Goal: Task Accomplishment & Management: Complete application form

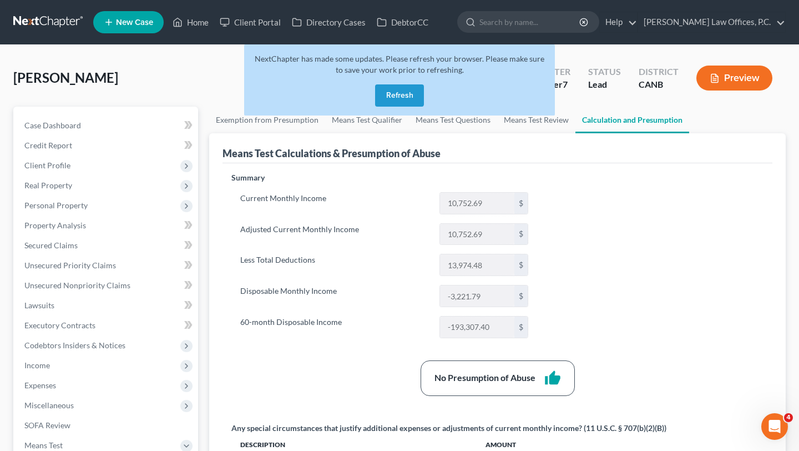
click at [394, 92] on button "Refresh" at bounding box center [399, 95] width 49 height 22
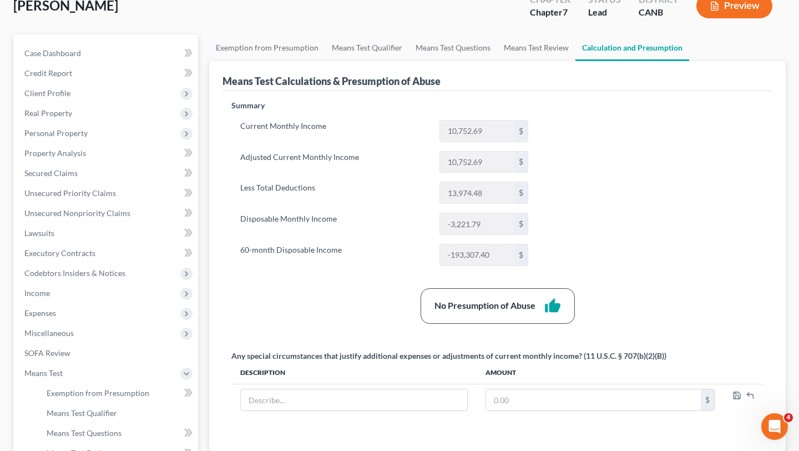
scroll to position [73, 0]
click at [67, 227] on link "Lawsuits" at bounding box center [107, 233] width 183 height 20
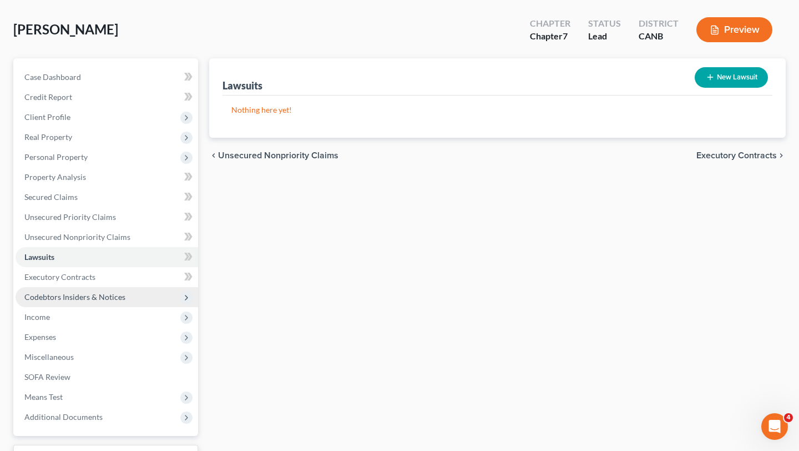
scroll to position [49, 0]
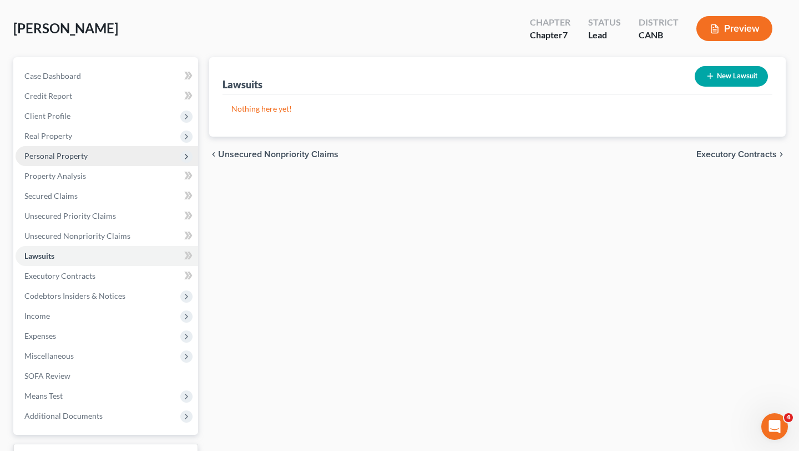
click at [119, 159] on span "Personal Property" at bounding box center [107, 156] width 183 height 20
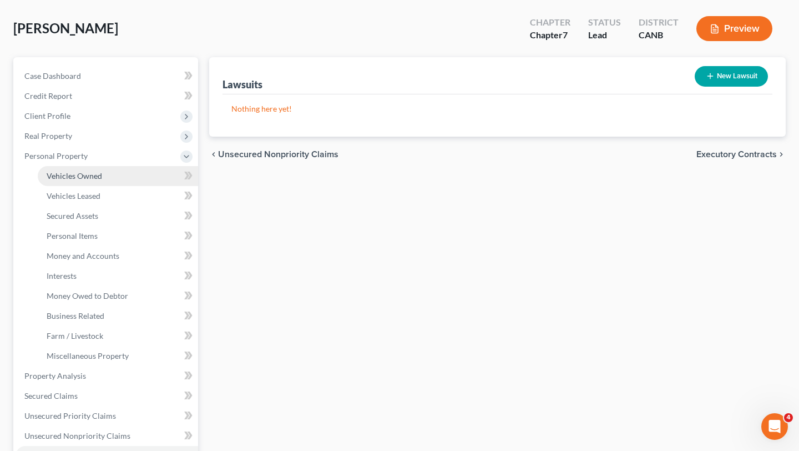
click at [112, 170] on link "Vehicles Owned" at bounding box center [118, 176] width 160 height 20
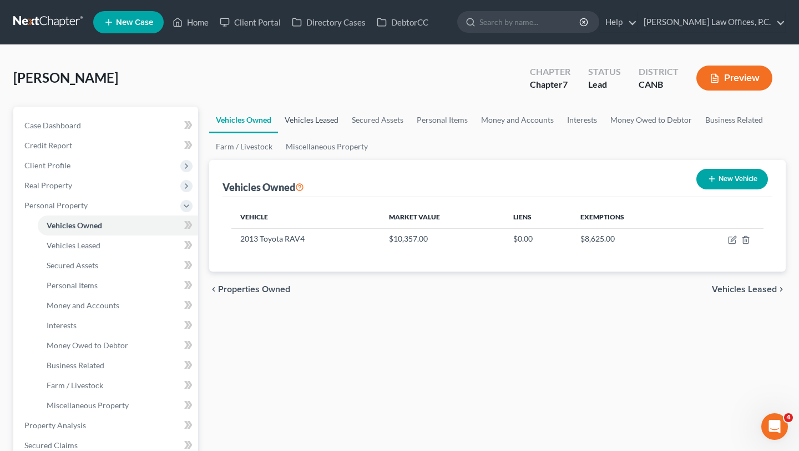
click at [293, 117] on link "Vehicles Leased" at bounding box center [311, 120] width 67 height 27
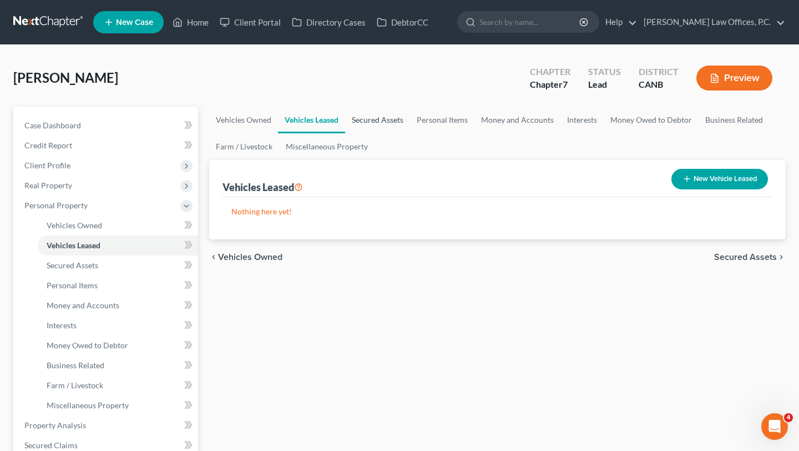
click at [384, 118] on link "Secured Assets" at bounding box center [377, 120] width 65 height 27
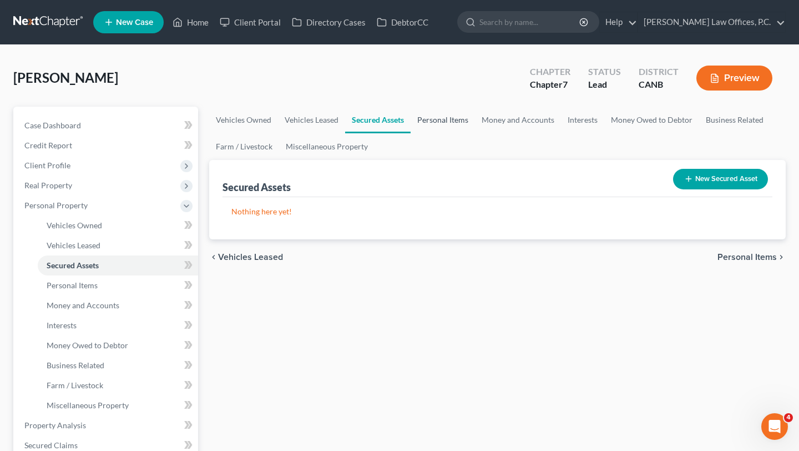
click at [435, 121] on link "Personal Items" at bounding box center [443, 120] width 64 height 27
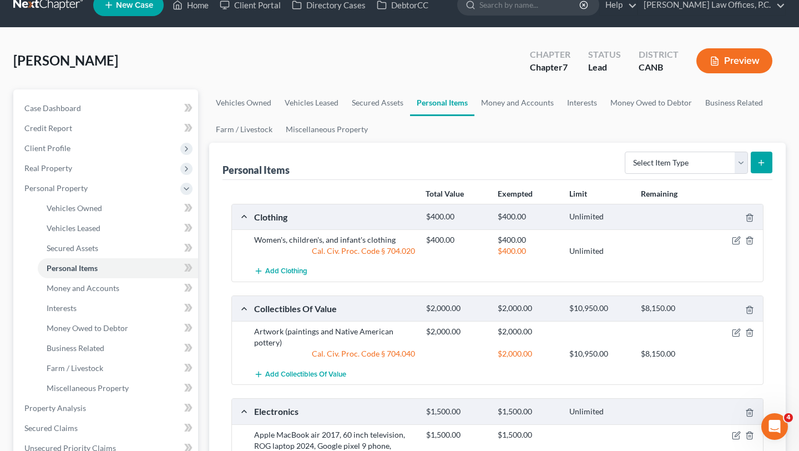
scroll to position [9, 0]
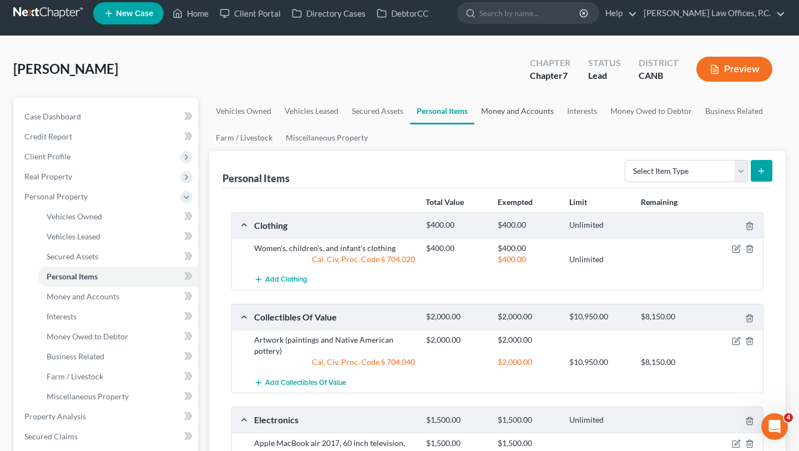
click at [502, 115] on link "Money and Accounts" at bounding box center [518, 111] width 86 height 27
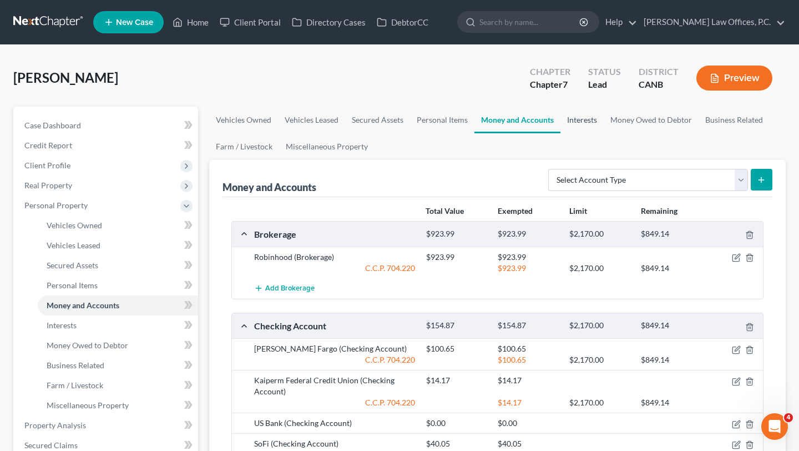
click at [578, 119] on link "Interests" at bounding box center [582, 120] width 43 height 27
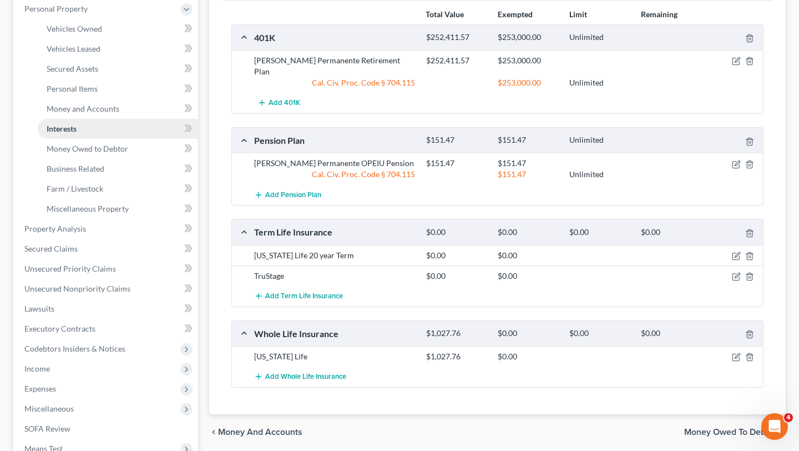
scroll to position [197, 0]
click at [65, 223] on span "Property Analysis" at bounding box center [55, 227] width 62 height 9
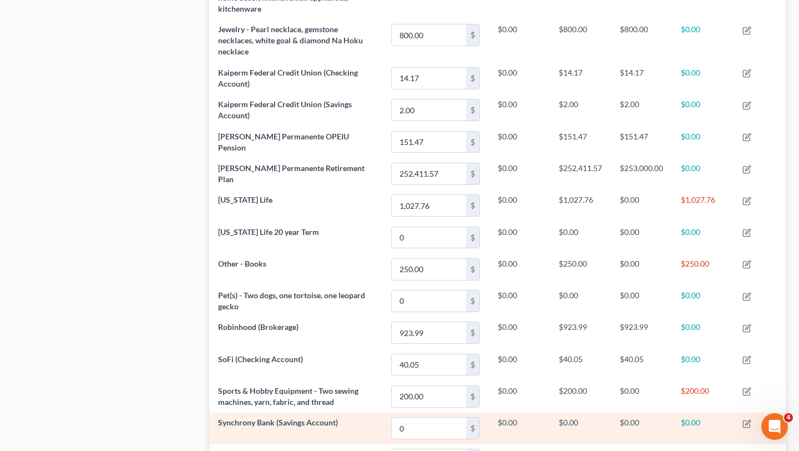
scroll to position [570, 0]
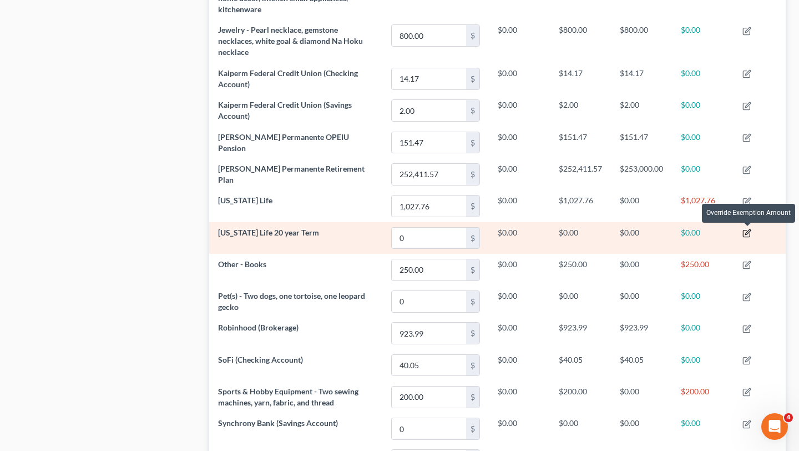
click at [746, 230] on icon "button" at bounding box center [747, 233] width 9 height 9
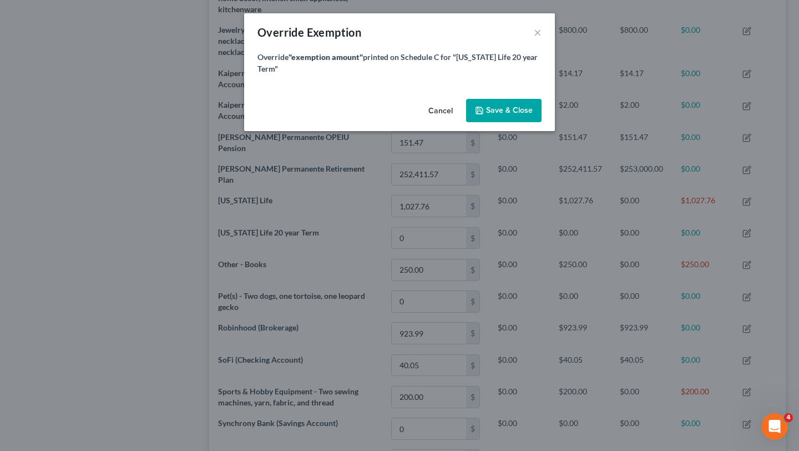
click at [427, 113] on button "Cancel" at bounding box center [441, 111] width 42 height 22
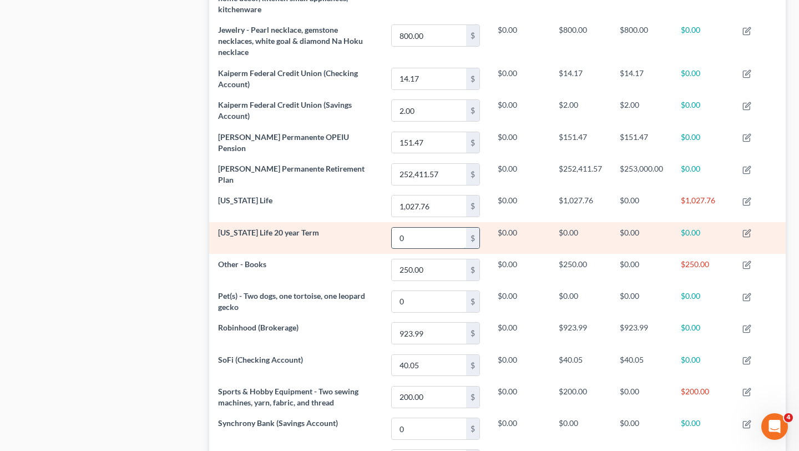
click at [426, 240] on input "0" at bounding box center [429, 238] width 74 height 21
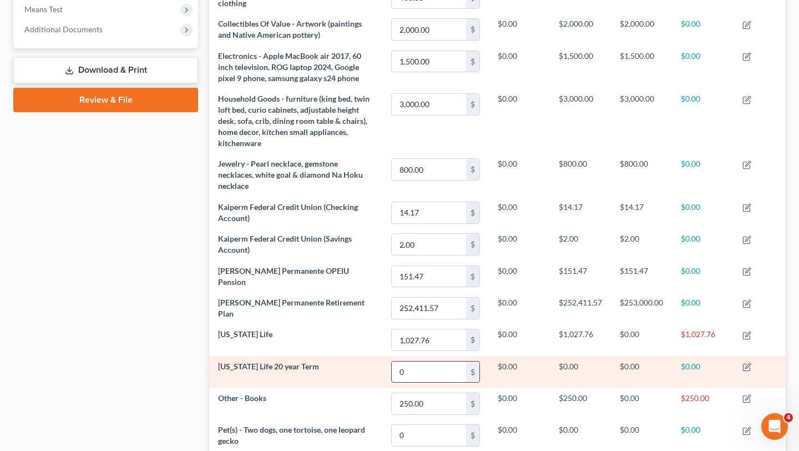
scroll to position [423, 0]
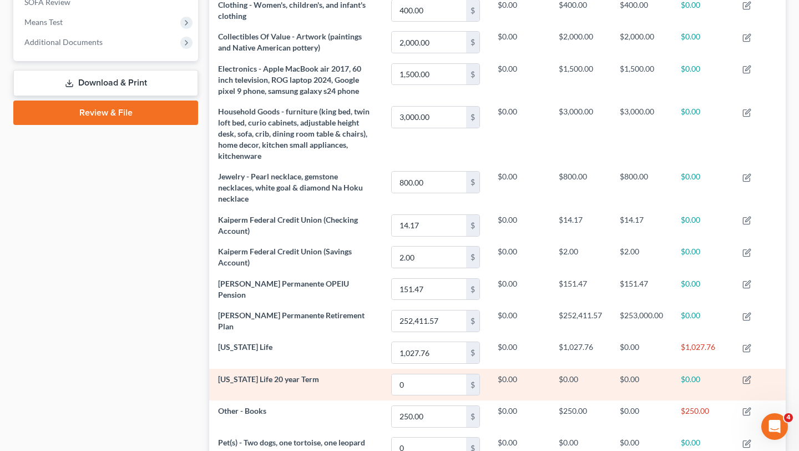
click at [683, 377] on td "$0.00" at bounding box center [703, 385] width 62 height 32
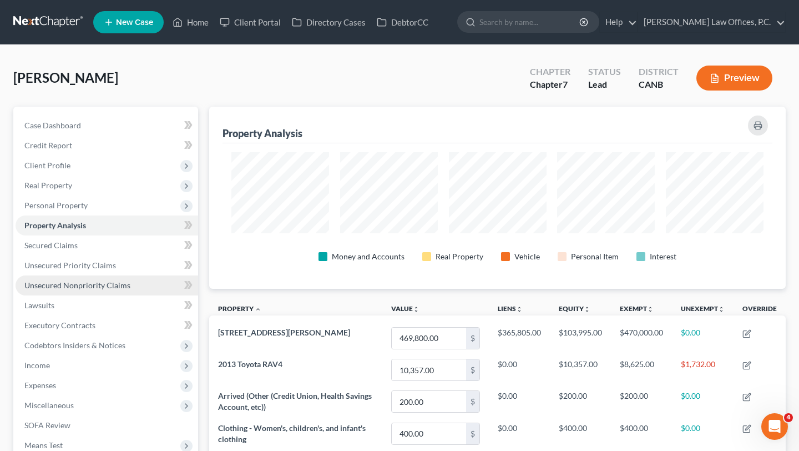
scroll to position [21, 0]
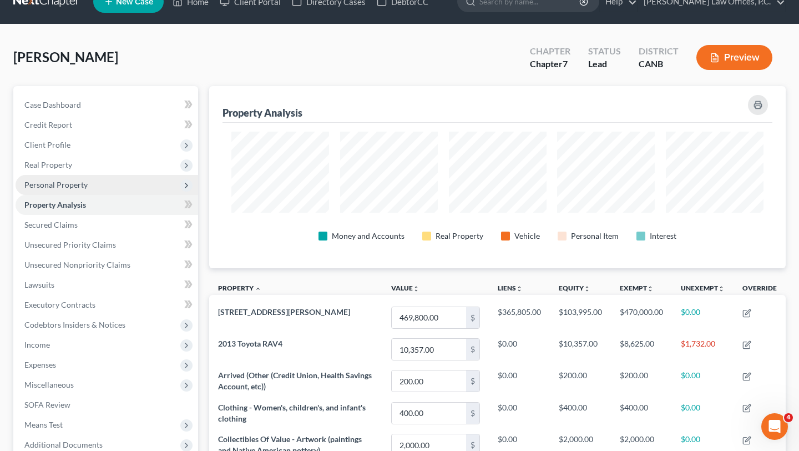
click at [105, 190] on span "Personal Property" at bounding box center [107, 185] width 183 height 20
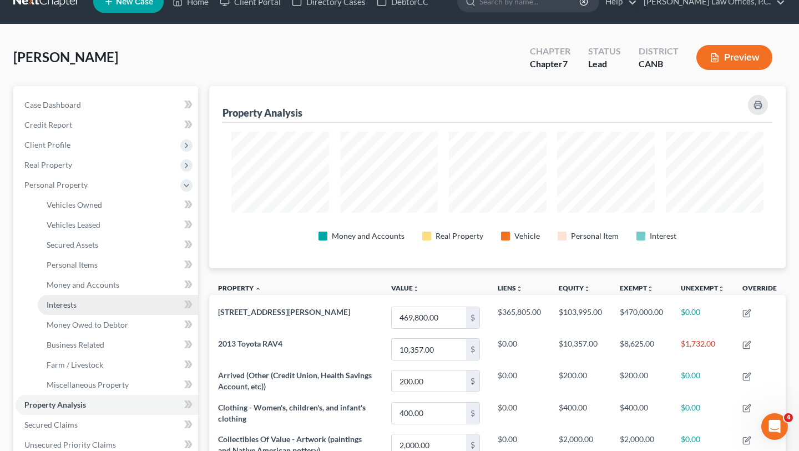
click at [83, 300] on link "Interests" at bounding box center [118, 305] width 160 height 20
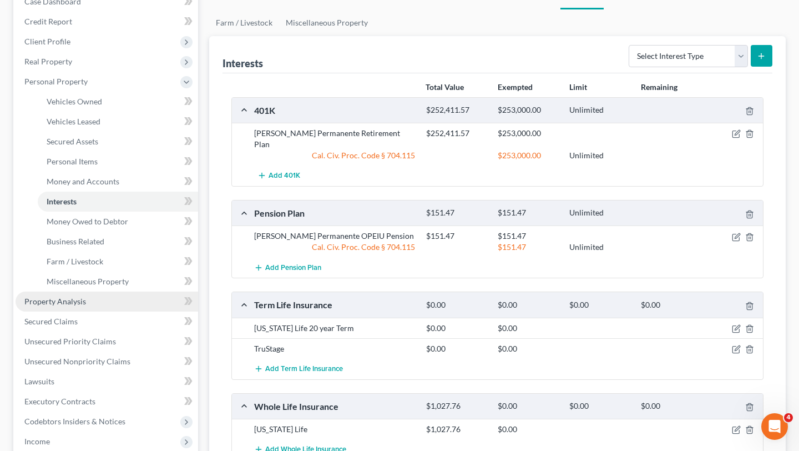
click at [63, 298] on span "Property Analysis" at bounding box center [55, 300] width 62 height 9
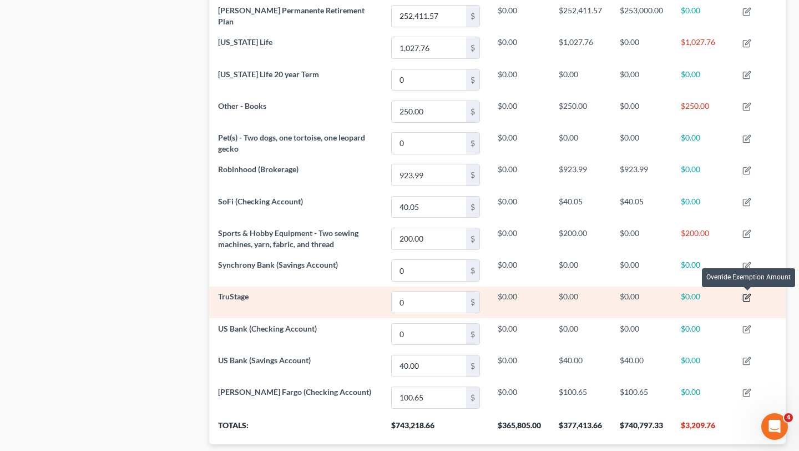
click at [746, 296] on icon "button" at bounding box center [747, 297] width 9 height 9
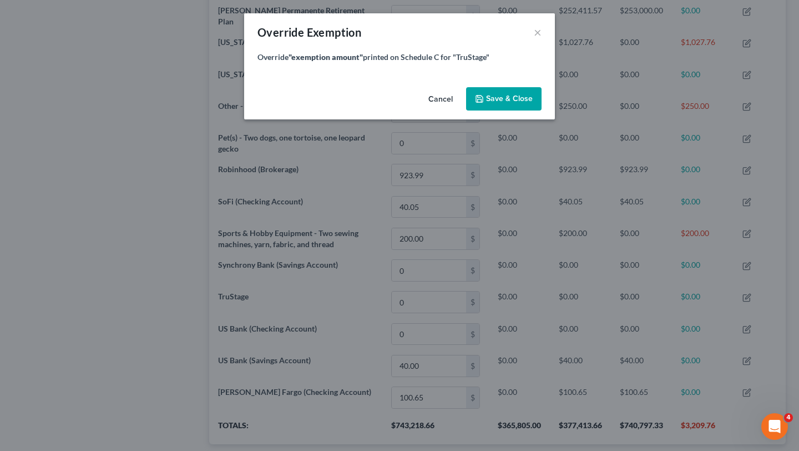
click at [480, 98] on icon "button" at bounding box center [479, 98] width 9 height 9
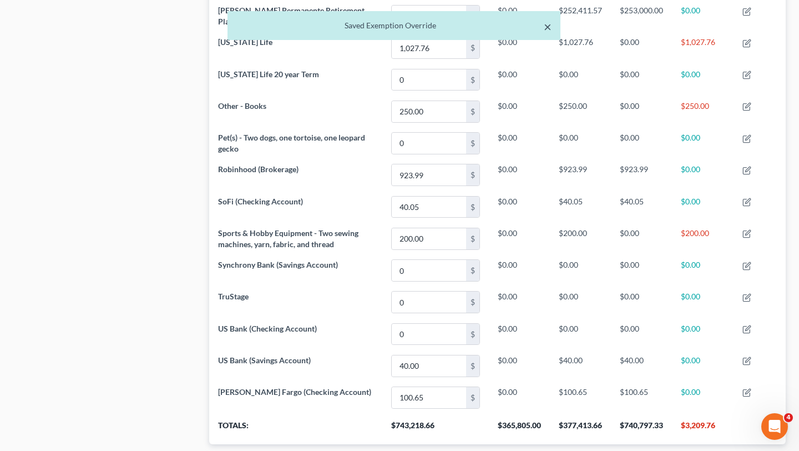
click at [550, 29] on button "×" at bounding box center [548, 26] width 8 height 13
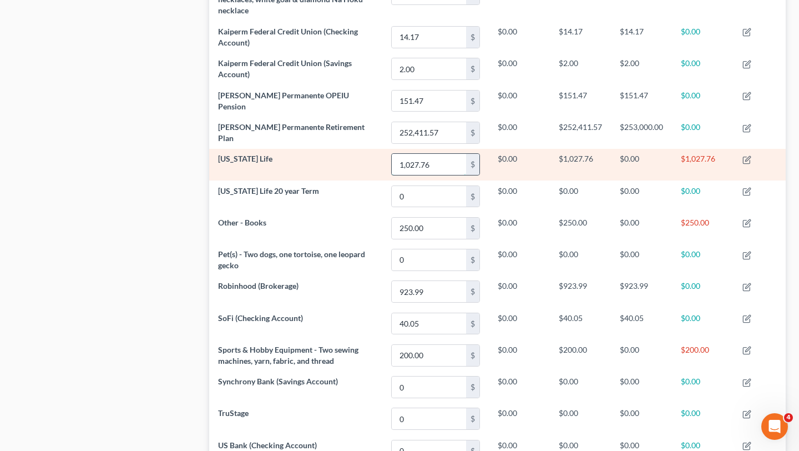
click at [426, 162] on input "1,027.76" at bounding box center [429, 164] width 74 height 21
click at [749, 158] on icon "button" at bounding box center [747, 159] width 9 height 9
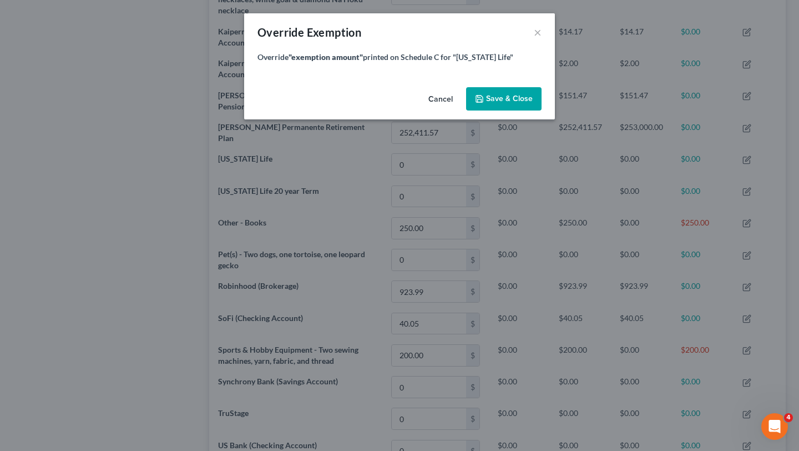
click at [499, 89] on button "Save & Close" at bounding box center [503, 98] width 75 height 23
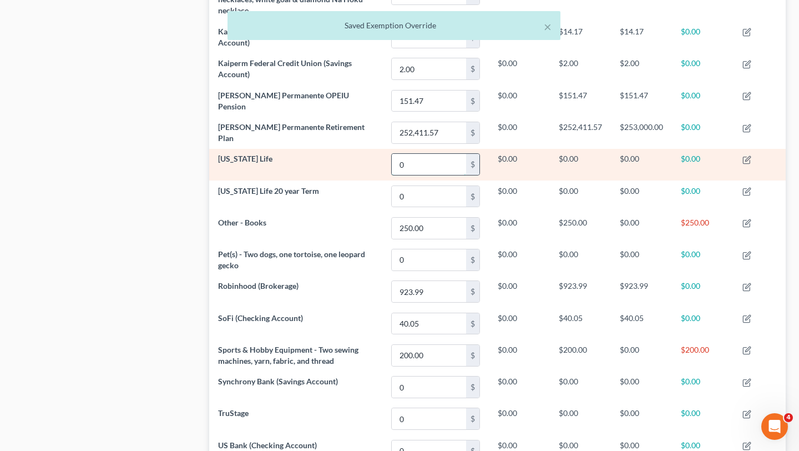
click at [432, 160] on input "0" at bounding box center [429, 164] width 74 height 21
paste input "1,027.76"
type input "1,027.76"
click at [382, 164] on td "1,027.76 $" at bounding box center [435, 165] width 107 height 32
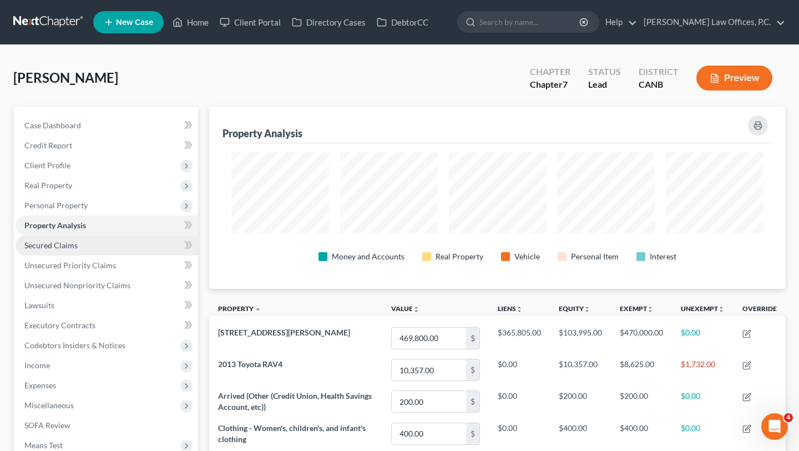
click at [132, 246] on link "Secured Claims" at bounding box center [107, 245] width 183 height 20
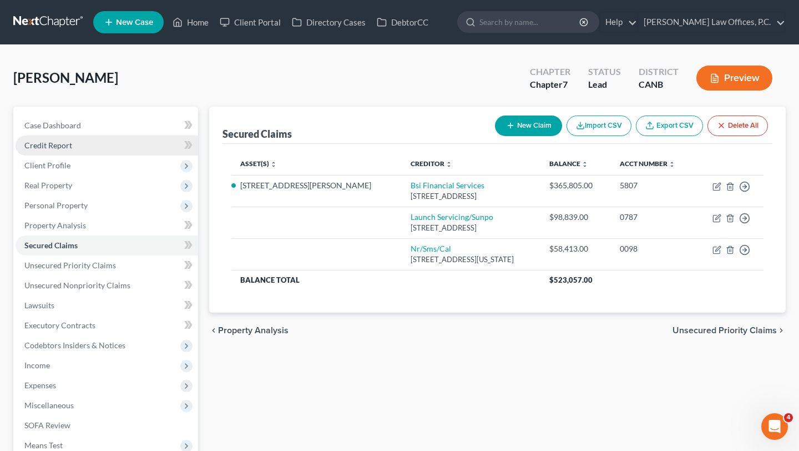
click at [63, 146] on span "Credit Report" at bounding box center [48, 144] width 48 height 9
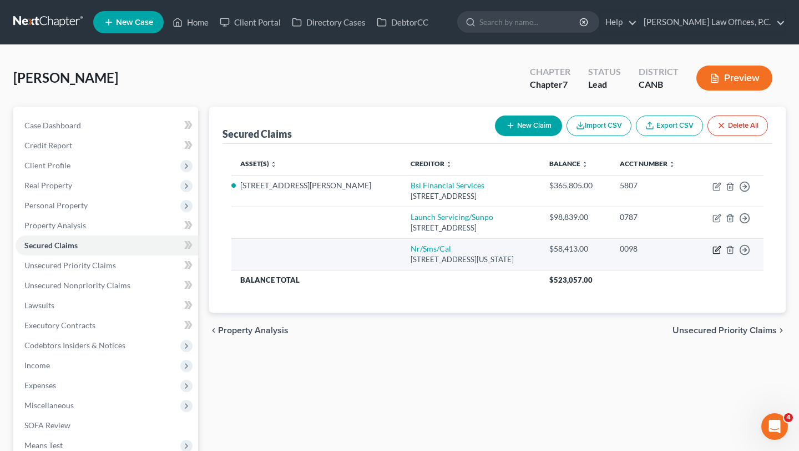
click at [717, 249] on icon "button" at bounding box center [717, 248] width 5 height 5
select select "39"
select select "0"
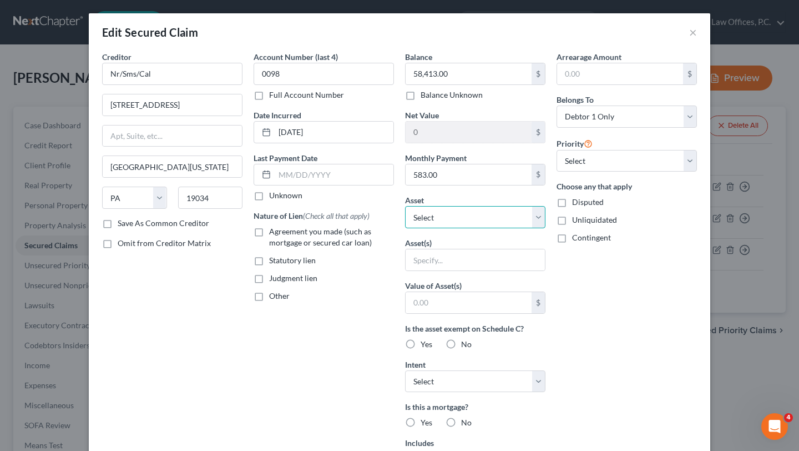
click at [471, 216] on select "Select Other Multiple Assets Wells Fargo (Checking Account) - $100.65 Kaiperm F…" at bounding box center [475, 217] width 140 height 22
select select "4"
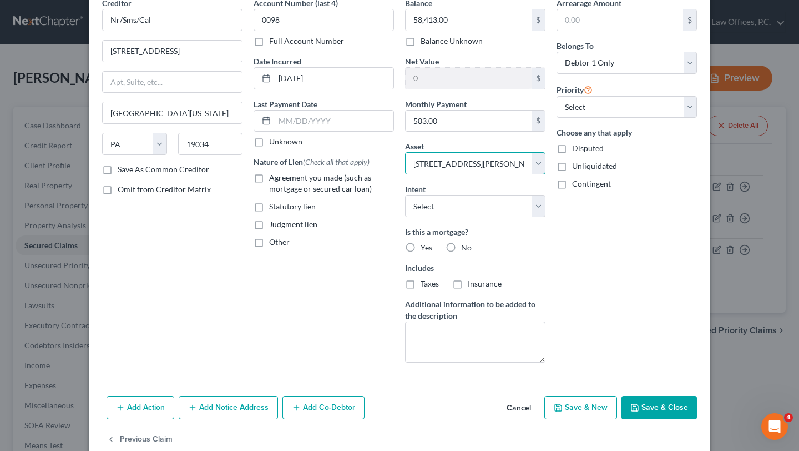
scroll to position [54, 0]
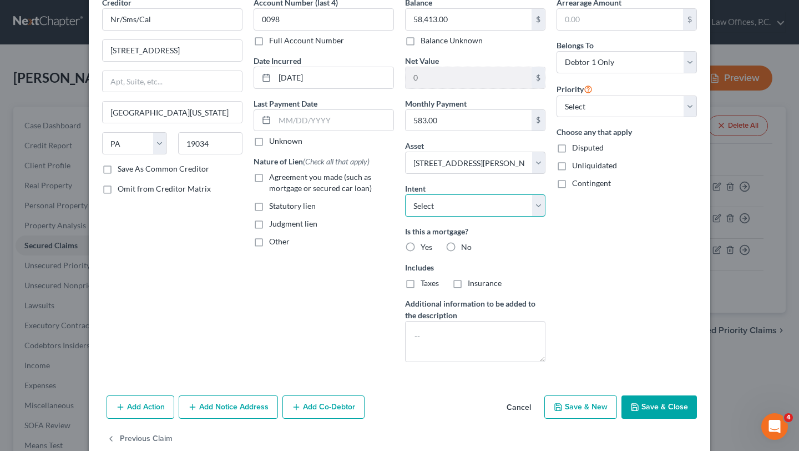
click at [470, 199] on select "Select Surrender Redeem Reaffirm Avoid Other" at bounding box center [475, 205] width 140 height 22
select select "2"
click at [419, 248] on div "Yes" at bounding box center [418, 246] width 27 height 11
click at [421, 244] on label "Yes" at bounding box center [427, 246] width 12 height 11
click at [425, 244] on input "Yes" at bounding box center [428, 244] width 7 height 7
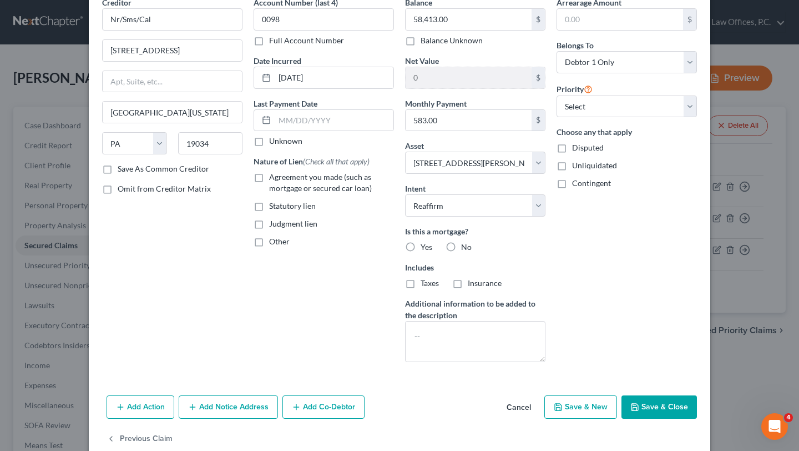
radio input "true"
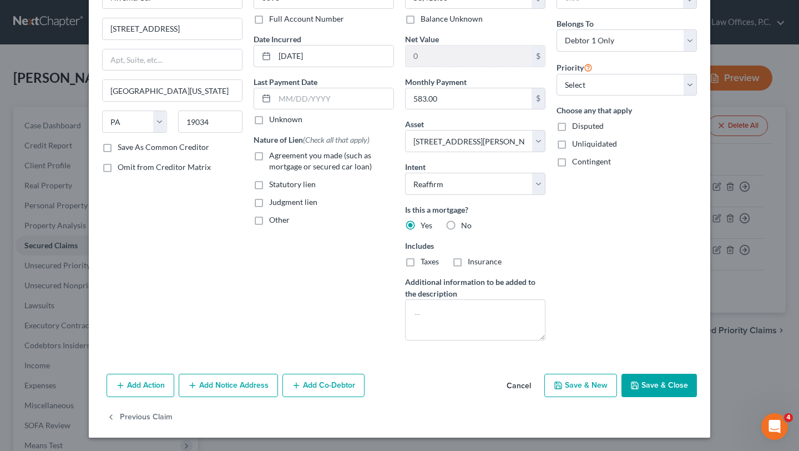
click at [659, 384] on button "Save & Close" at bounding box center [659, 385] width 75 height 23
select select
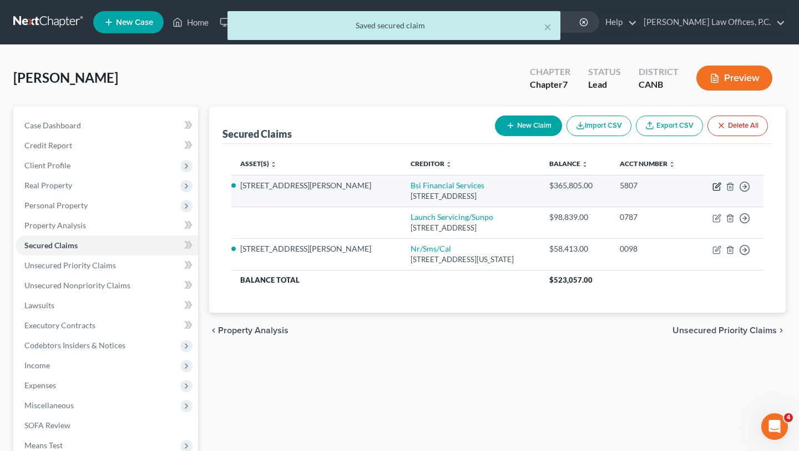
click at [717, 189] on icon "button" at bounding box center [717, 186] width 9 height 9
select select "39"
select select "0"
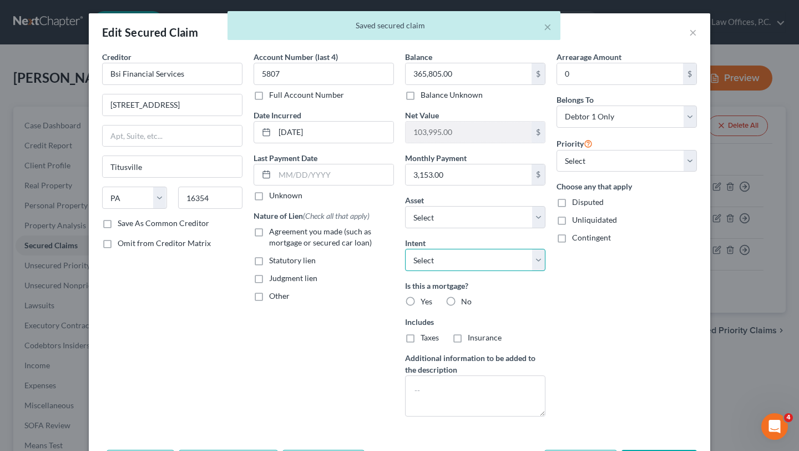
click at [483, 263] on select "Select Surrender Redeem Reaffirm Avoid Other" at bounding box center [475, 260] width 140 height 22
select select "2"
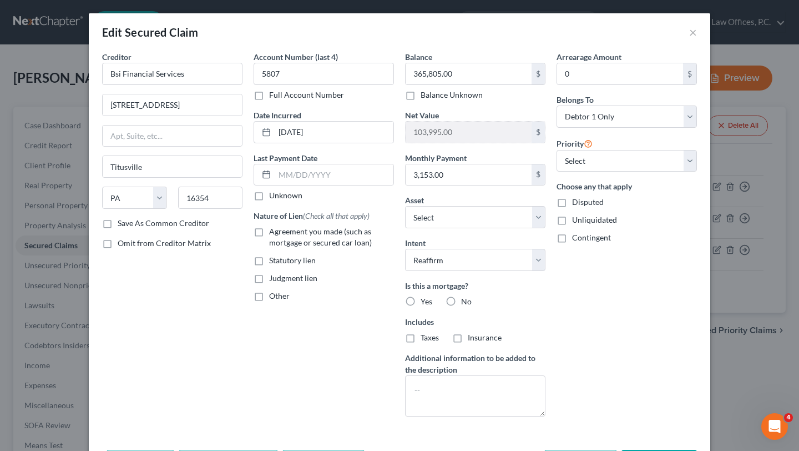
click at [421, 305] on label "Yes" at bounding box center [427, 301] width 12 height 11
click at [425, 303] on input "Yes" at bounding box center [428, 299] width 7 height 7
radio input "true"
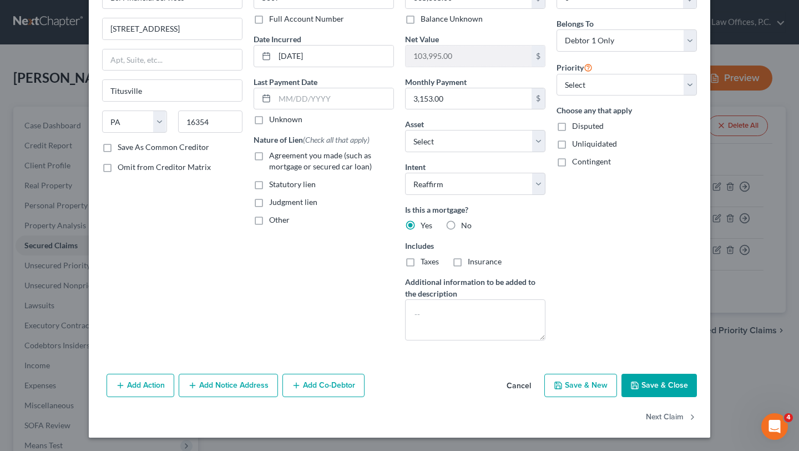
click at [666, 386] on button "Save & Close" at bounding box center [659, 385] width 75 height 23
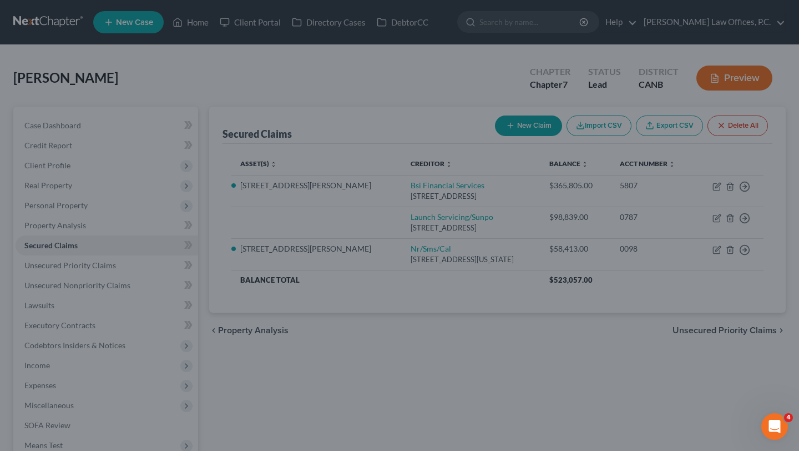
select select "4"
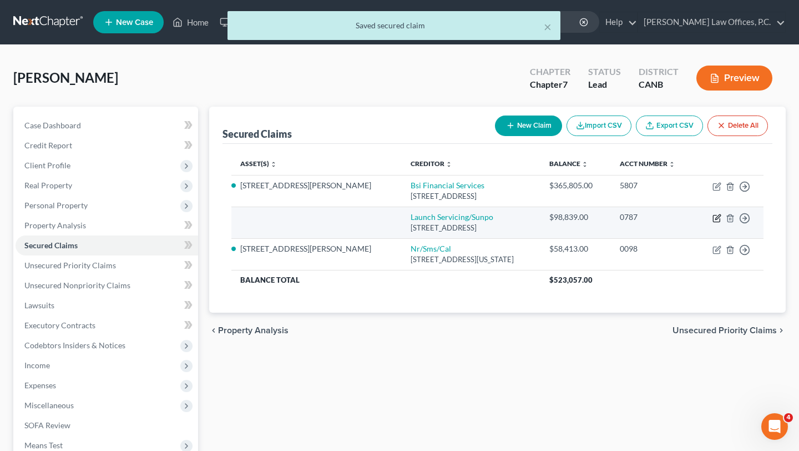
click at [717, 220] on icon "button" at bounding box center [717, 218] width 9 height 9
select select "4"
select select "0"
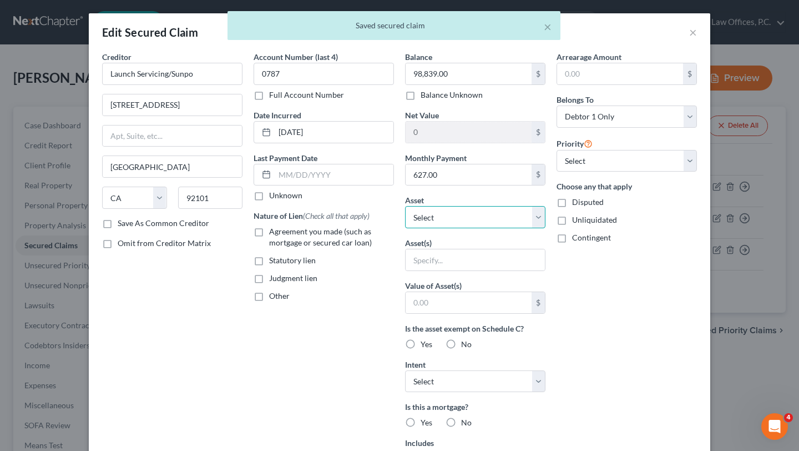
click at [507, 209] on select "Select Other Multiple Assets Wells Fargo (Checking Account) - $100.65 Kaiperm F…" at bounding box center [475, 217] width 140 height 22
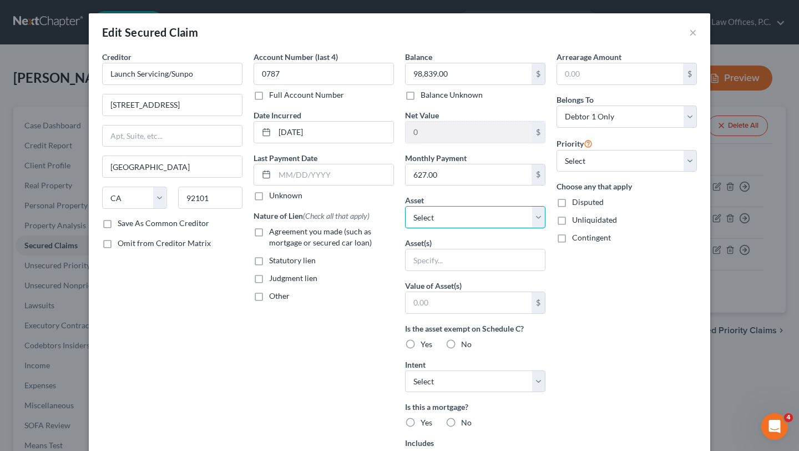
select select "4"
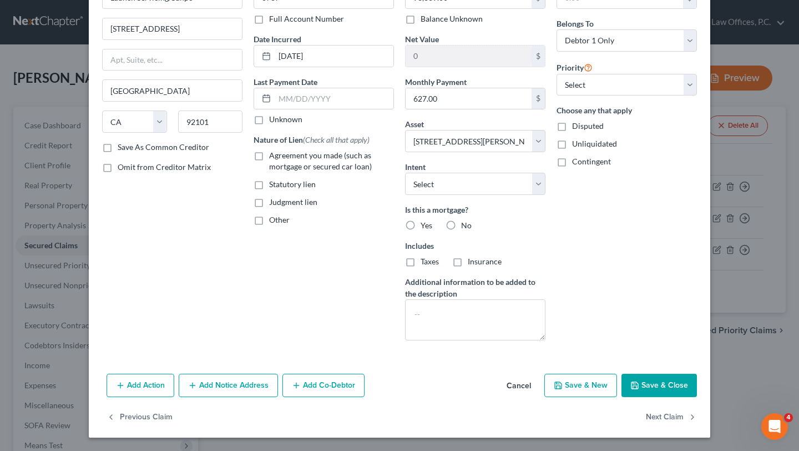
click at [461, 224] on label "No" at bounding box center [466, 225] width 11 height 11
click at [466, 224] on input "No" at bounding box center [469, 223] width 7 height 7
radio input "true"
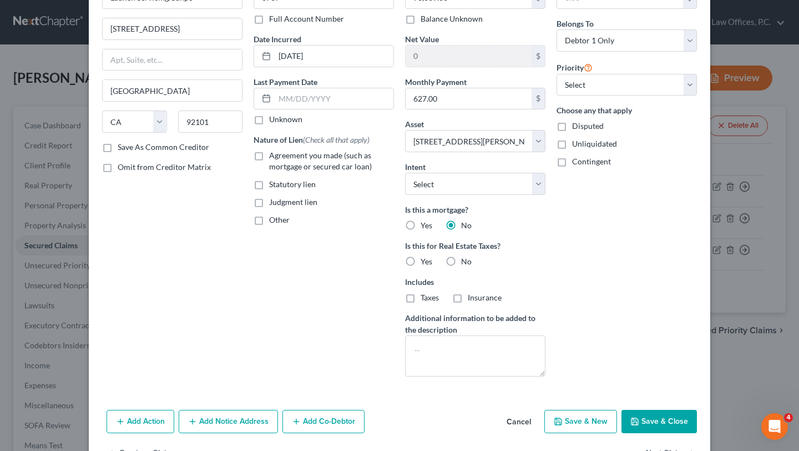
click at [461, 262] on label "No" at bounding box center [466, 261] width 11 height 11
click at [466, 262] on input "No" at bounding box center [469, 259] width 7 height 7
radio input "true"
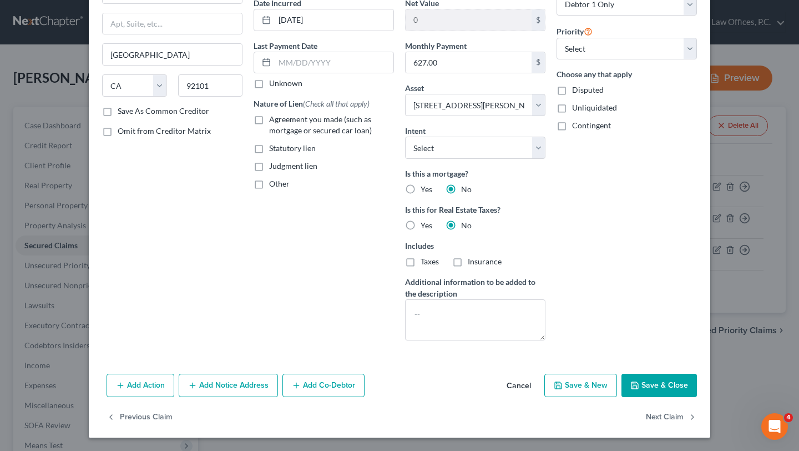
click at [653, 392] on button "Save & Close" at bounding box center [659, 385] width 75 height 23
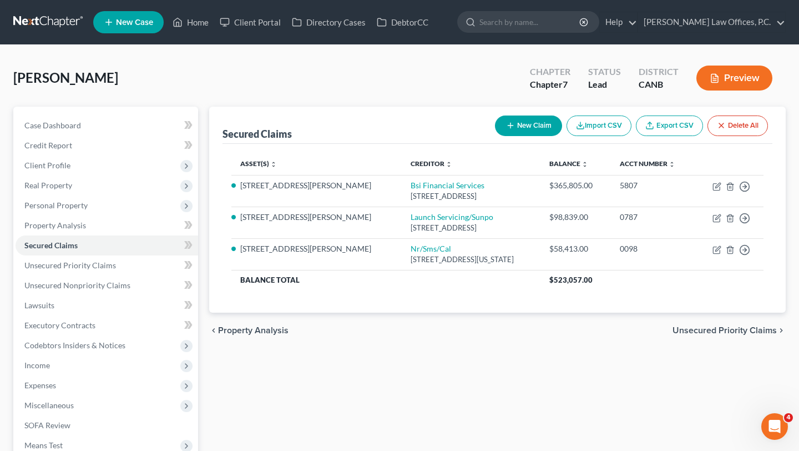
click at [707, 331] on span "Unsecured Priority Claims" at bounding box center [725, 330] width 104 height 9
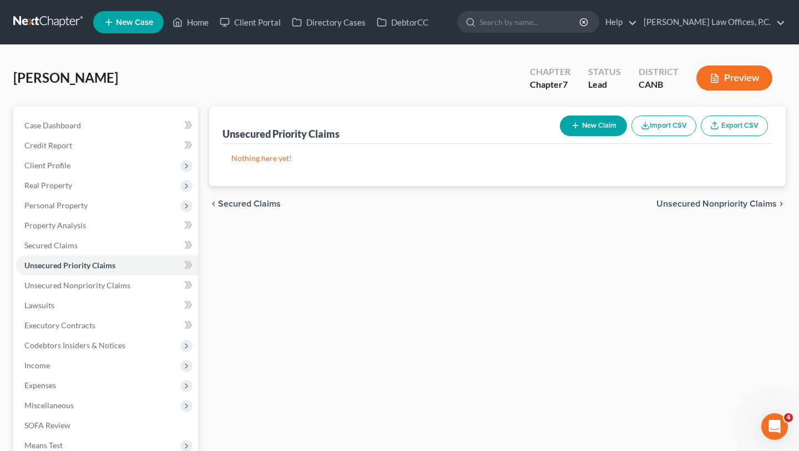
click at [735, 208] on div "chevron_left Secured Claims Unsecured Nonpriority Claims chevron_right" at bounding box center [497, 204] width 577 height 36
click at [739, 205] on span "Unsecured Nonpriority Claims" at bounding box center [717, 203] width 120 height 9
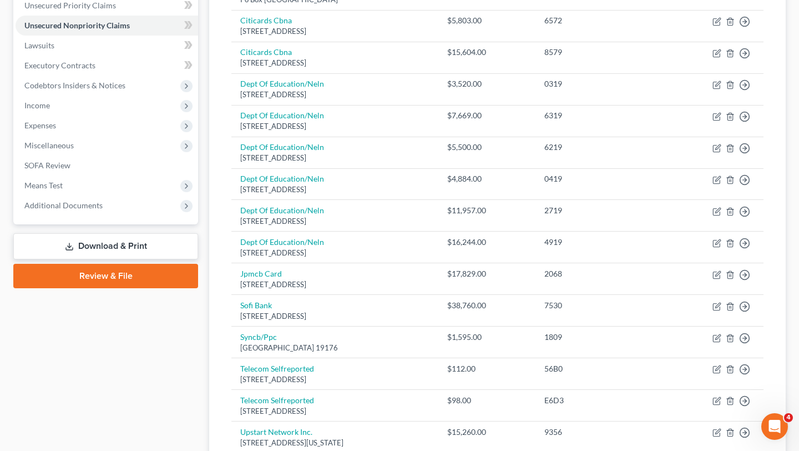
scroll to position [476, 0]
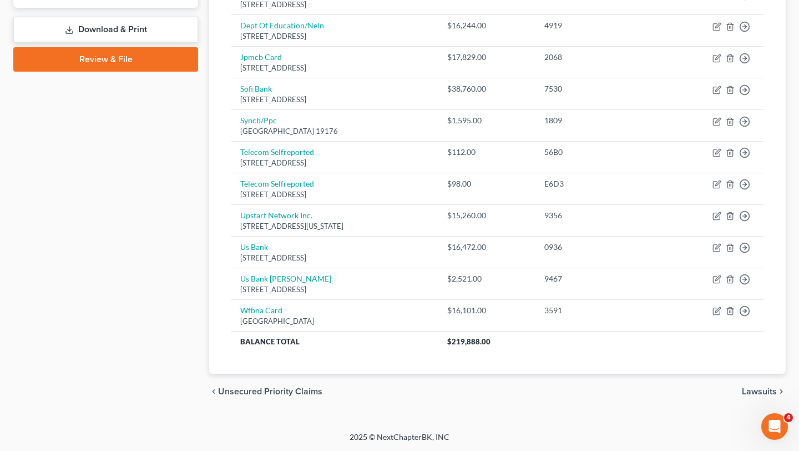
click at [762, 394] on span "Lawsuits" at bounding box center [759, 391] width 35 height 9
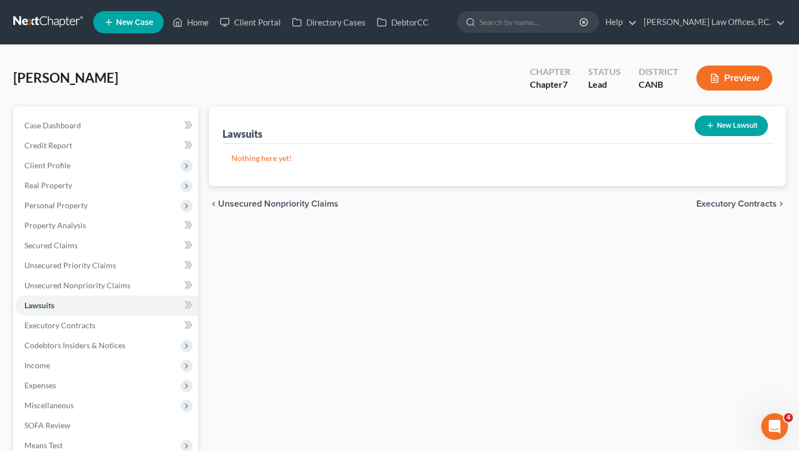
click at [765, 199] on span "Executory Contracts" at bounding box center [737, 203] width 80 height 9
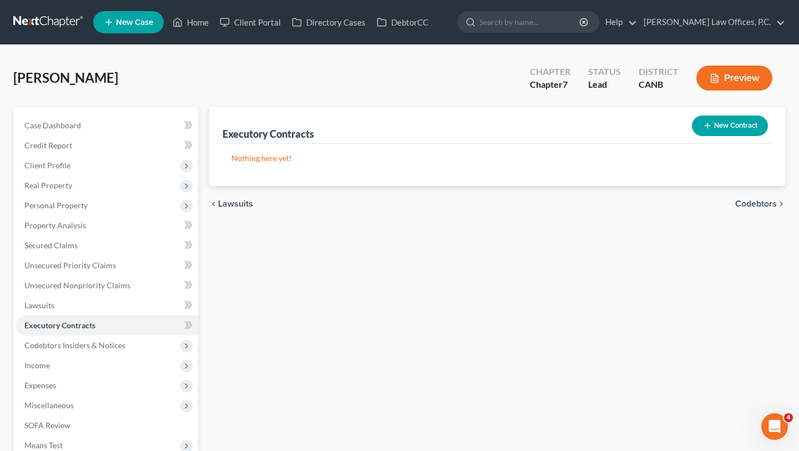
click at [762, 199] on span "Codebtors" at bounding box center [756, 203] width 42 height 9
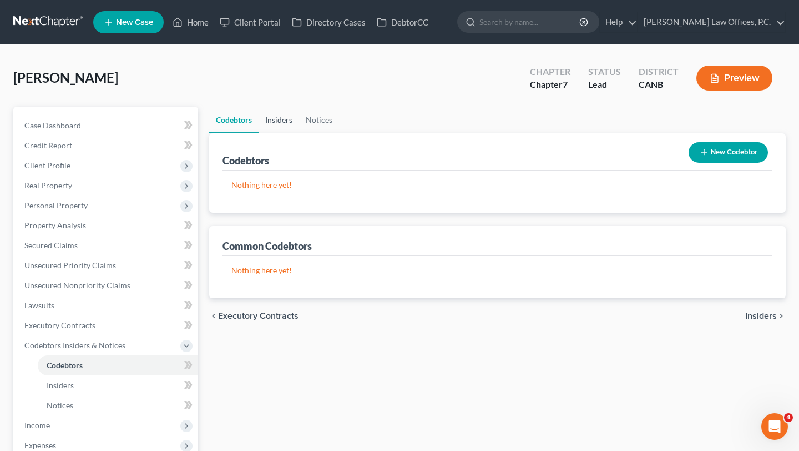
click at [287, 108] on link "Insiders" at bounding box center [279, 120] width 41 height 27
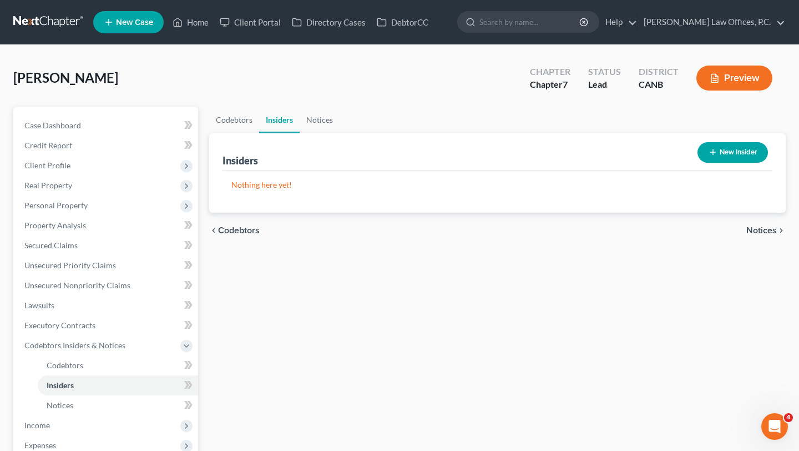
click at [339, 128] on ul "Codebtors Insiders Notices" at bounding box center [497, 120] width 577 height 27
click at [326, 124] on link "Notices" at bounding box center [320, 120] width 40 height 27
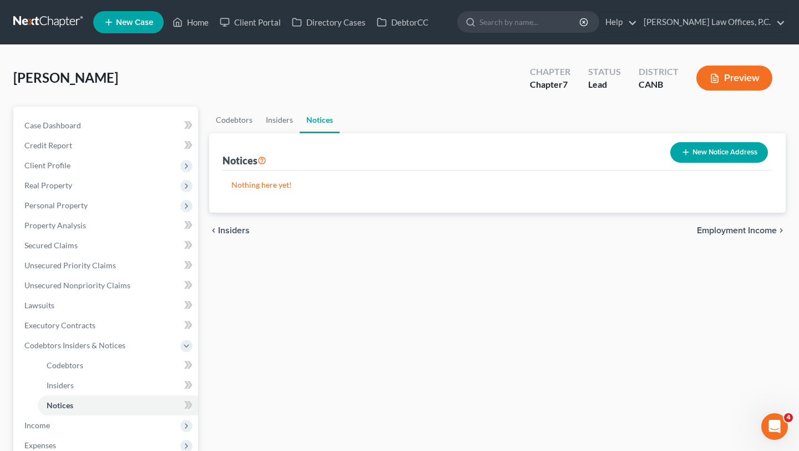
click at [729, 226] on span "Employment Income" at bounding box center [737, 230] width 80 height 9
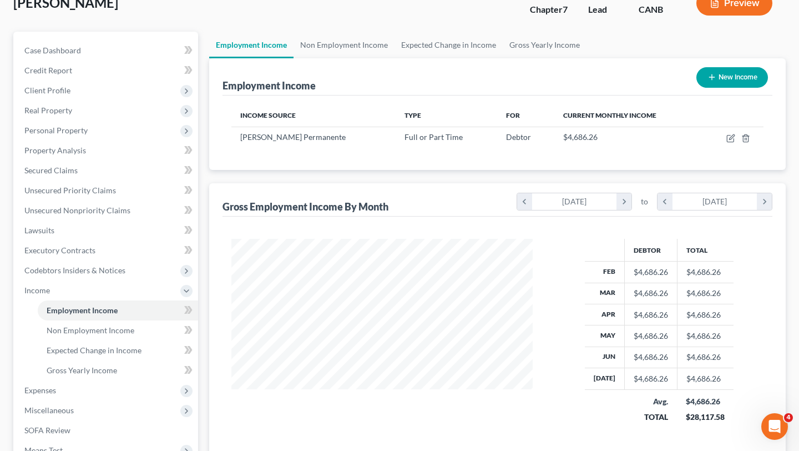
scroll to position [74, 0]
click at [339, 44] on link "Non Employment Income" at bounding box center [344, 45] width 101 height 27
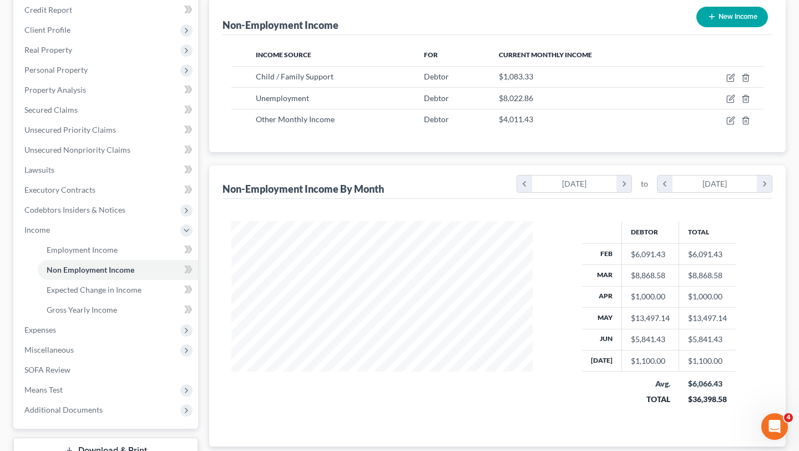
scroll to position [132, 0]
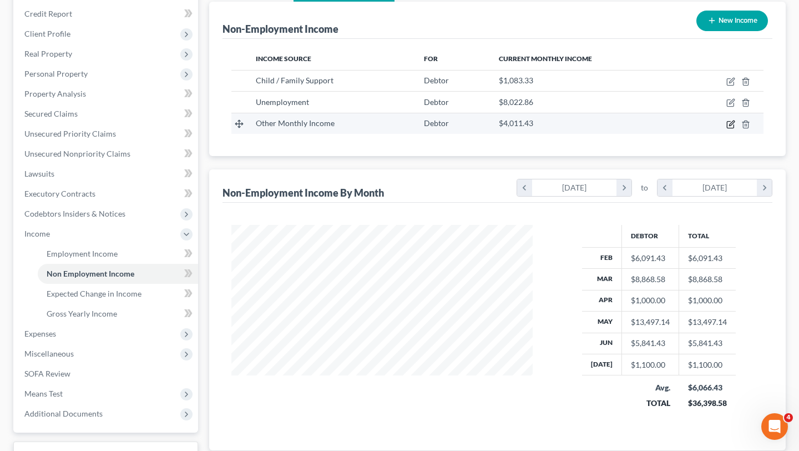
click at [729, 127] on icon "button" at bounding box center [731, 124] width 9 height 9
select select "13"
select select "2"
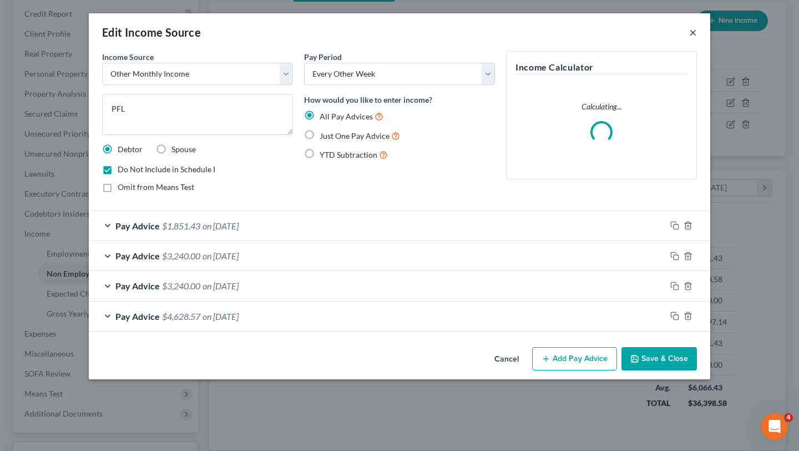
click at [693, 32] on button "×" at bounding box center [693, 32] width 8 height 13
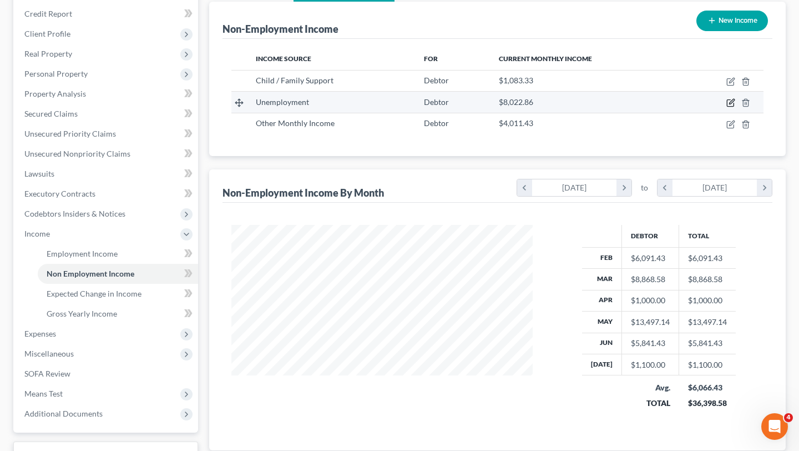
click at [728, 106] on icon "button" at bounding box center [730, 103] width 7 height 7
select select "0"
select select "2"
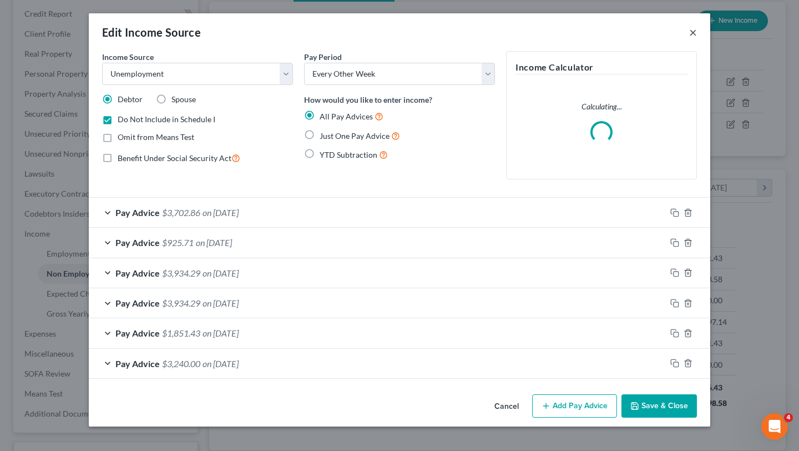
click at [693, 36] on button "×" at bounding box center [693, 32] width 8 height 13
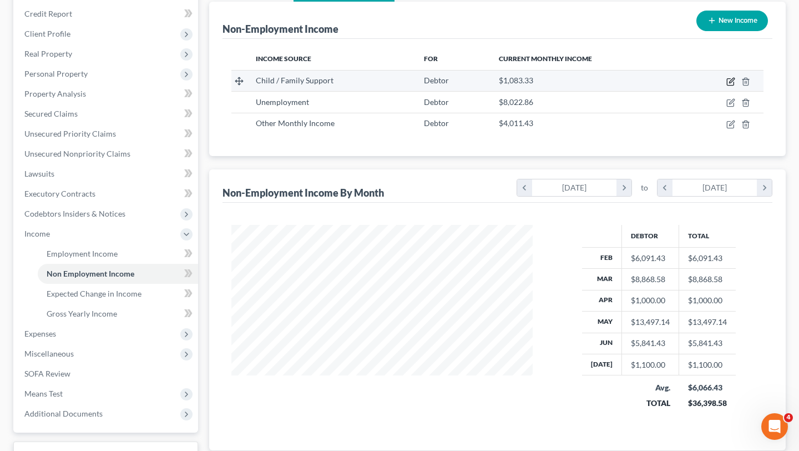
click at [733, 82] on icon "button" at bounding box center [731, 81] width 9 height 9
select select "7"
select select "3"
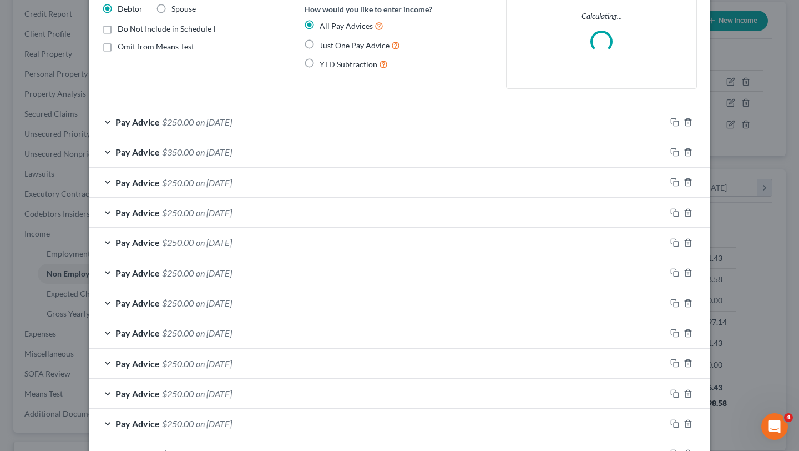
scroll to position [0, 0]
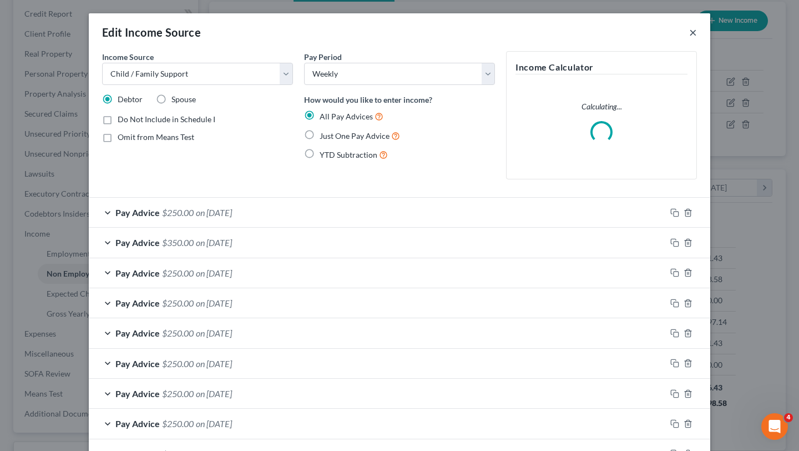
click at [696, 31] on button "×" at bounding box center [693, 32] width 8 height 13
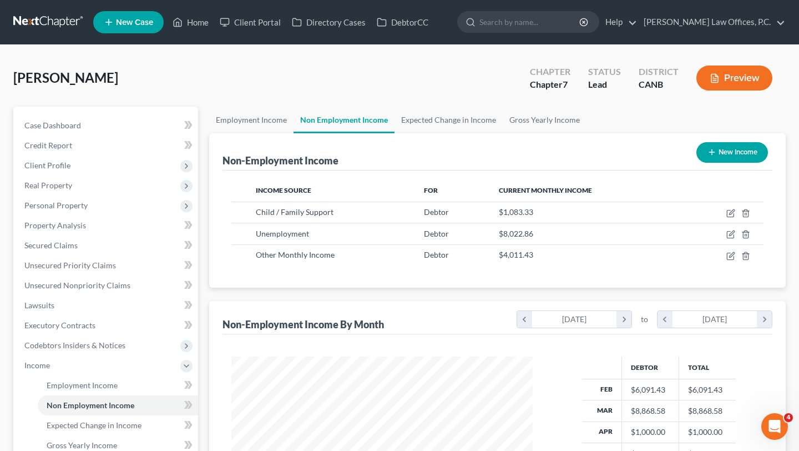
click at [216, 92] on div "Brandon, Ariana Upgraded Chapter Chapter 7 Status Lead District CANB Preview" at bounding box center [399, 82] width 773 height 48
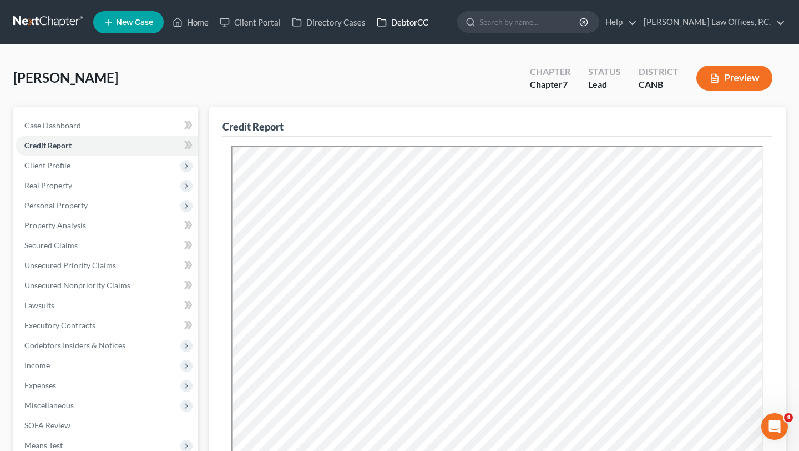
scroll to position [78, 0]
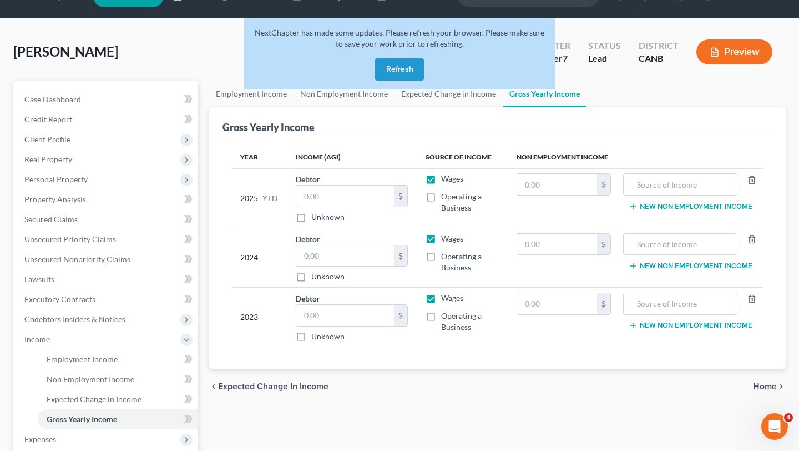
click at [397, 64] on button "Refresh" at bounding box center [399, 69] width 49 height 22
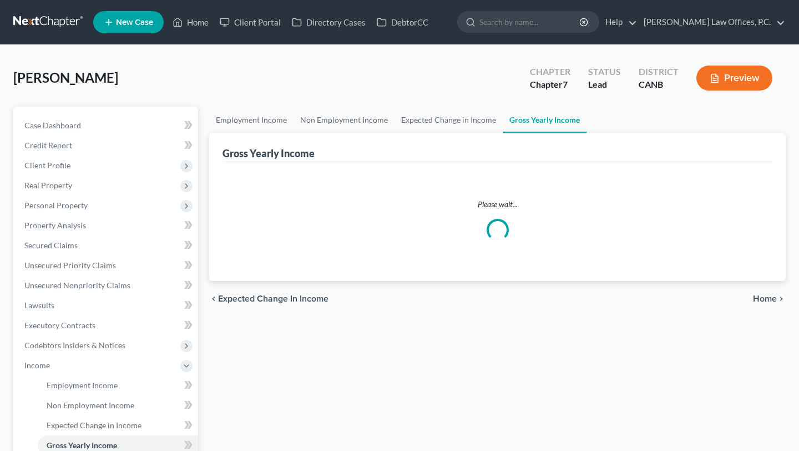
scroll to position [26, 0]
